Goal: Task Accomplishment & Management: Use online tool/utility

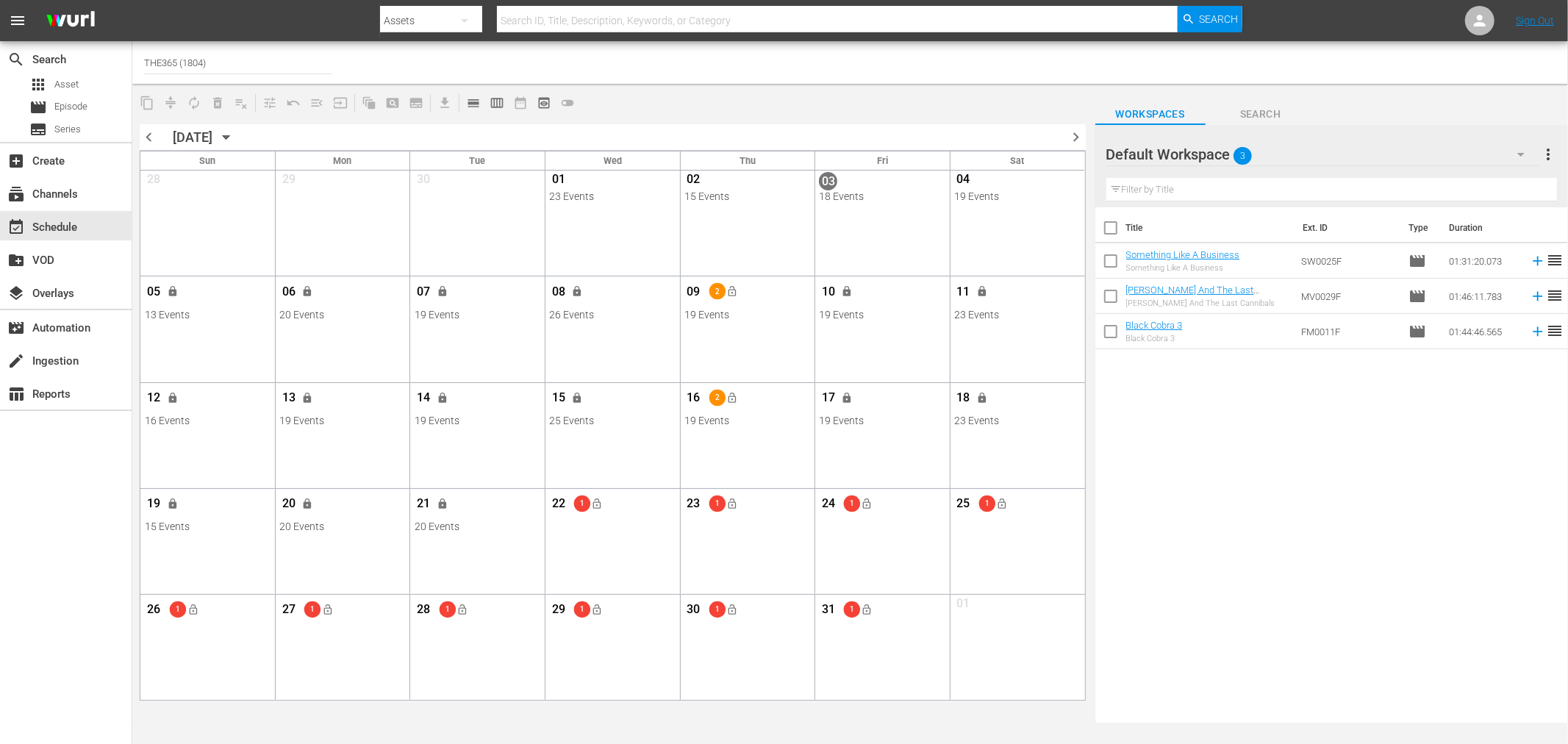
drag, startPoint x: 223, startPoint y: 54, endPoint x: -22, endPoint y: 21, distance: 247.2
click at [0, 21] on html "menu Search By Assets Search ID, Title, Description, Keywords, or Category Sear…" at bounding box center [784, 372] width 1568 height 744
click at [198, 87] on div "Soul Flix (1949 - free_tv_networks_pamgrierssoulflix_1)" at bounding box center [346, 104] width 381 height 35
type input "Soul Flix (1949 - free_tv_networks_pamgrierssoulflix_1)"
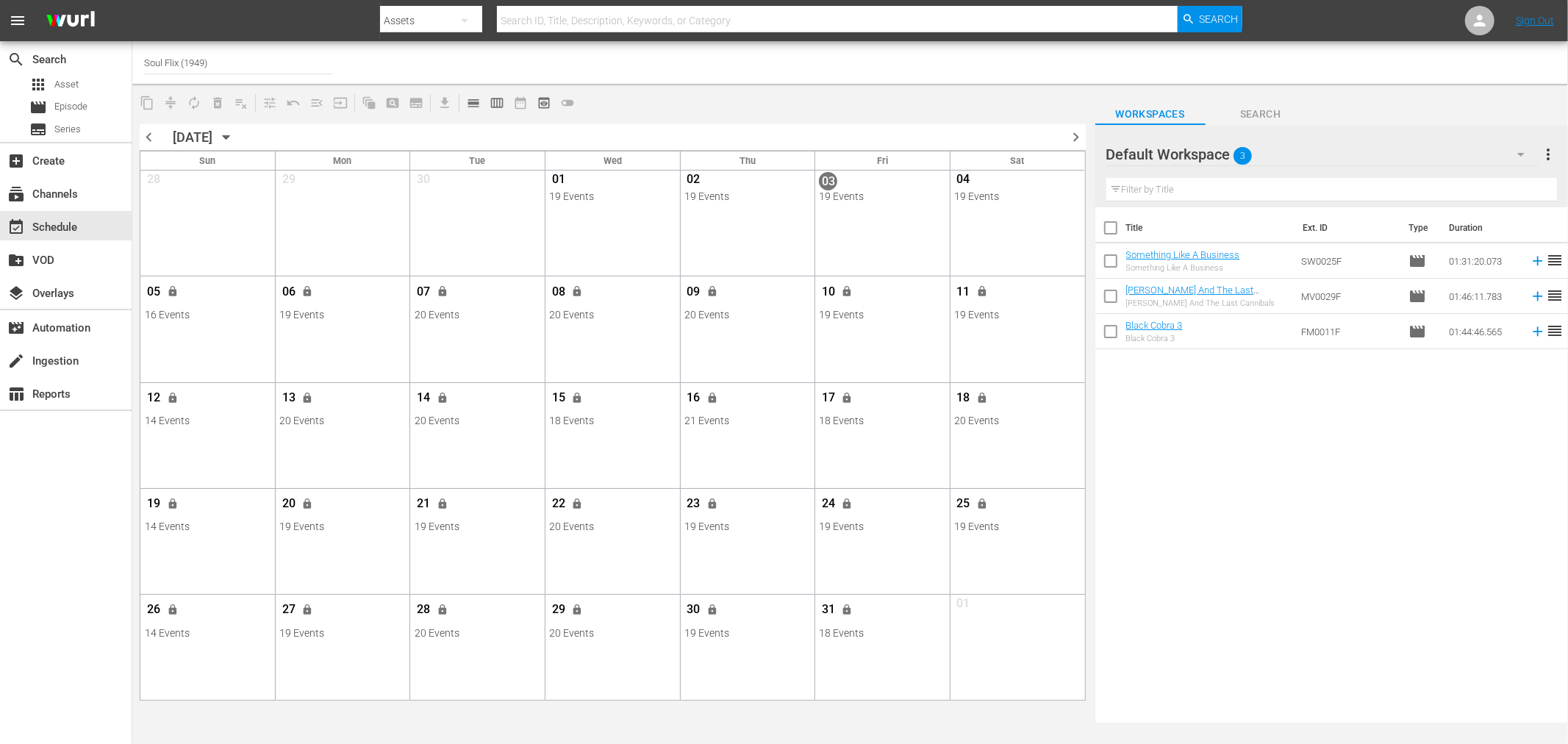
click at [1081, 141] on span "chevron_right" at bounding box center [1076, 137] width 19 height 19
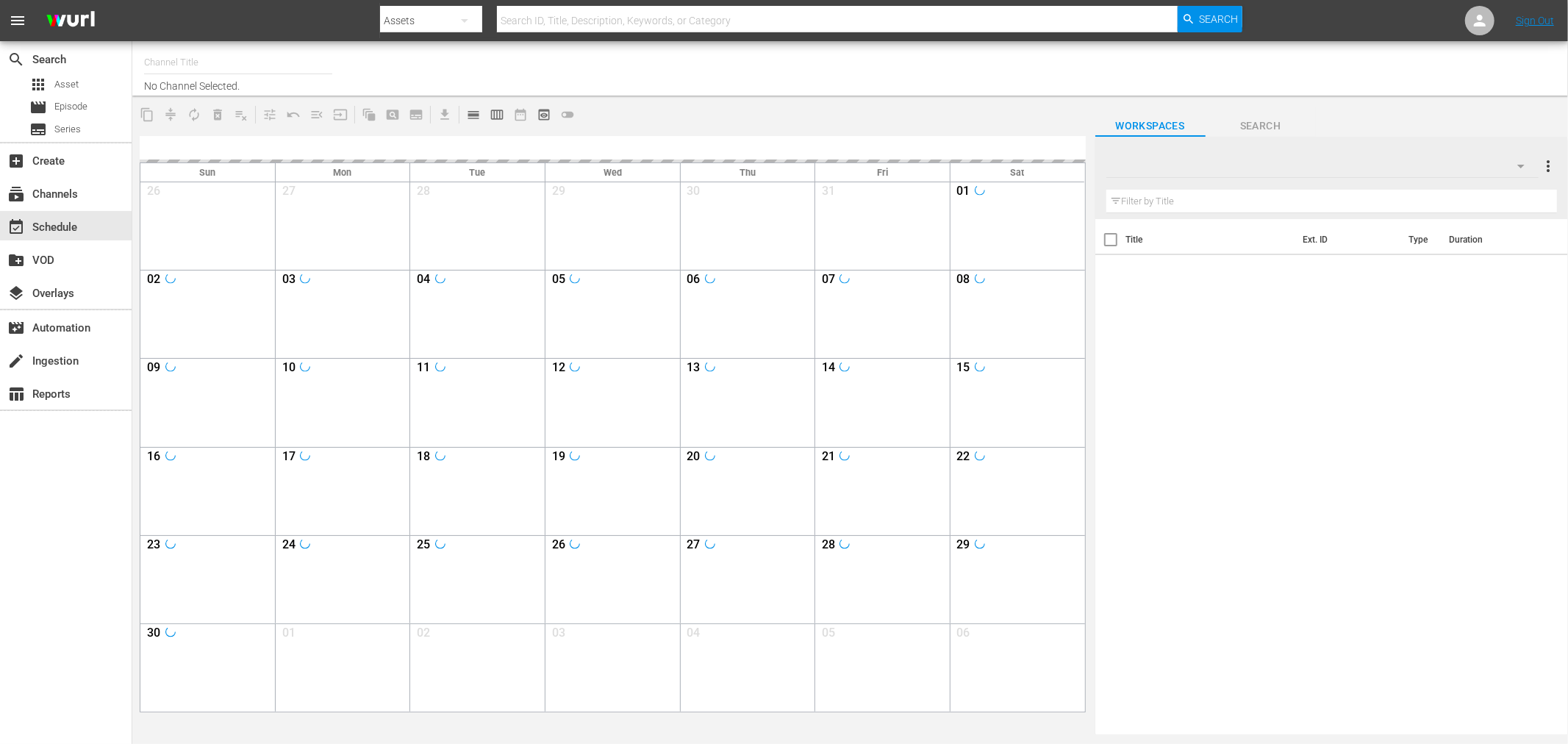
type input "Soul Flix (1949)"
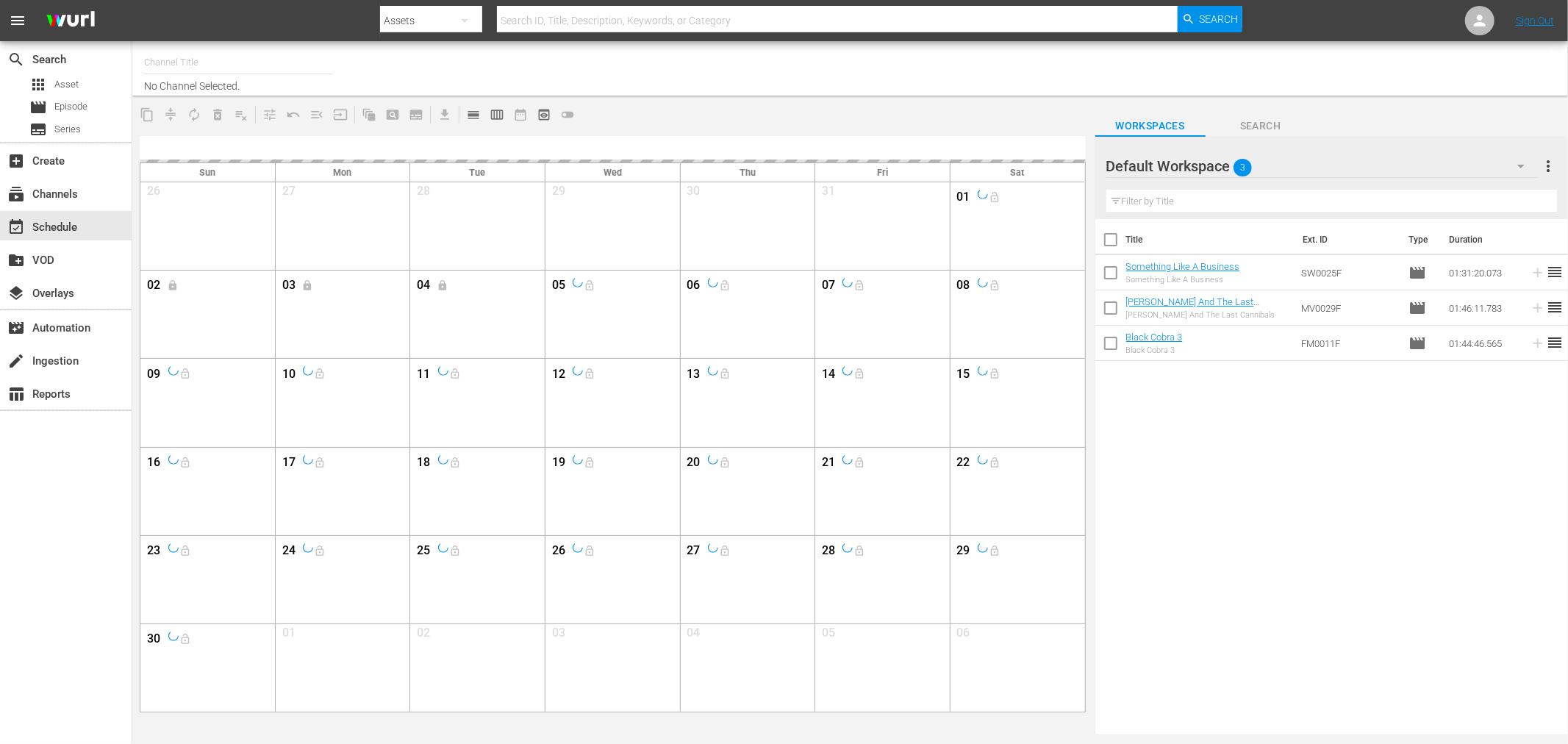
type input "Soul Flix (1949)"
